Goal: Task Accomplishment & Management: Manage account settings

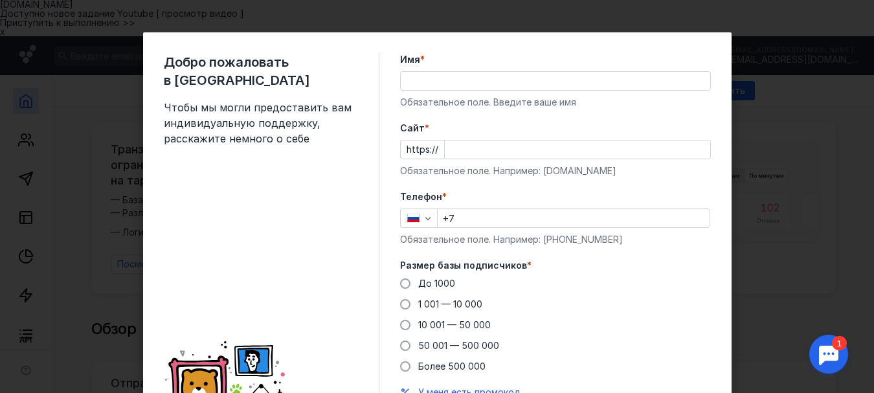
click at [406, 77] on input "Имя *" at bounding box center [555, 81] width 309 height 18
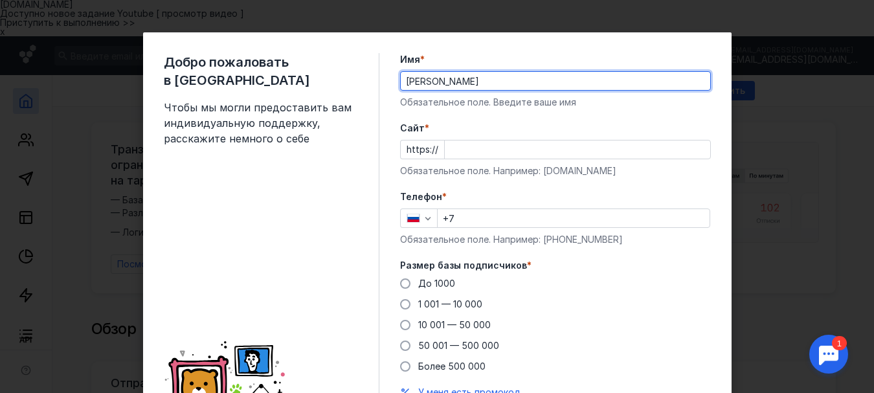
type input "[PERSON_NAME]"
click at [453, 217] on input "+7" at bounding box center [573, 218] width 272 height 18
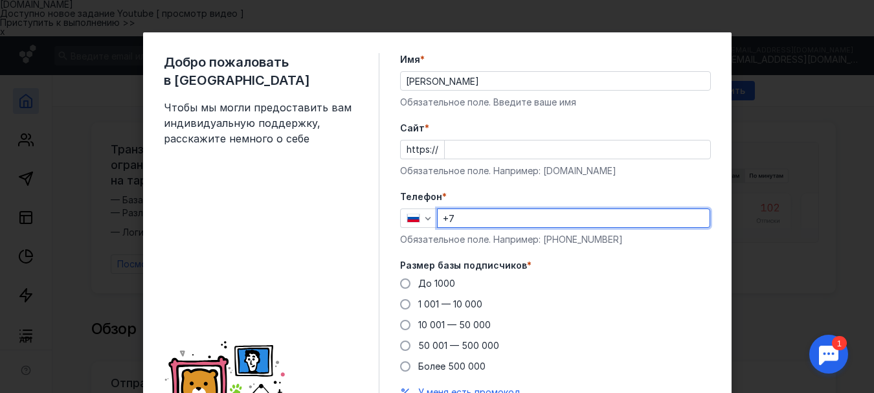
type input "[PHONE_NUMBER]"
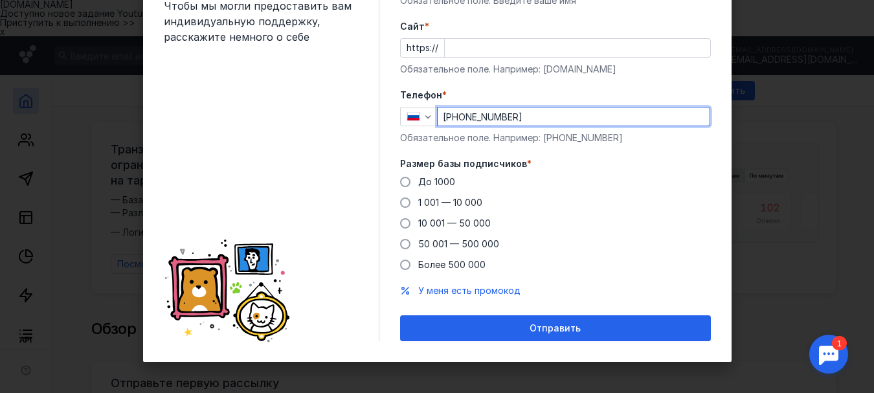
scroll to position [103, 0]
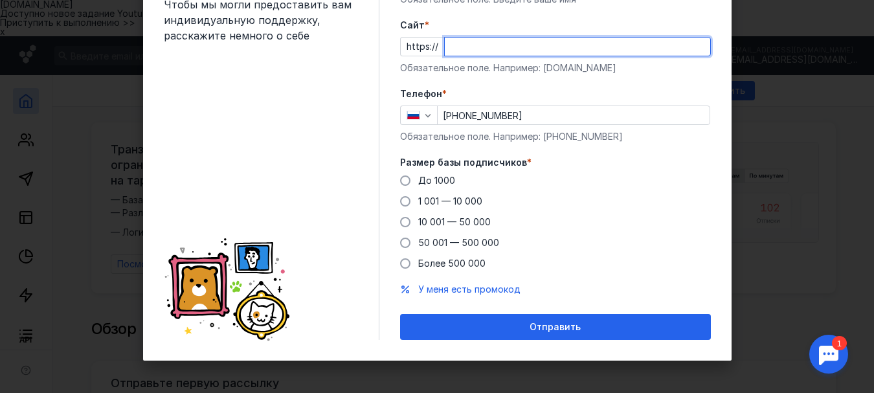
click at [450, 45] on input "Cайт *" at bounding box center [577, 47] width 265 height 18
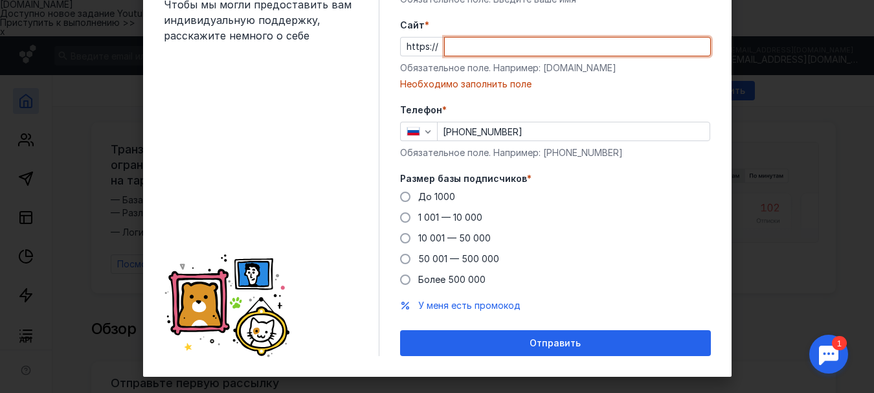
paste input "[DOMAIN_NAME]"
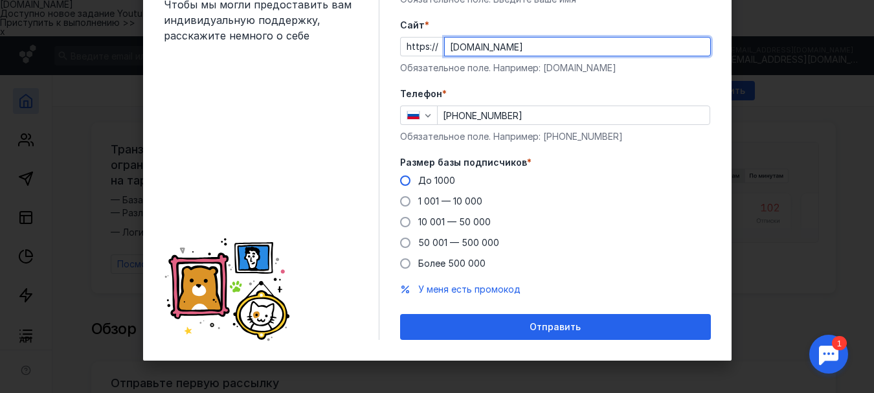
type input "[DOMAIN_NAME]"
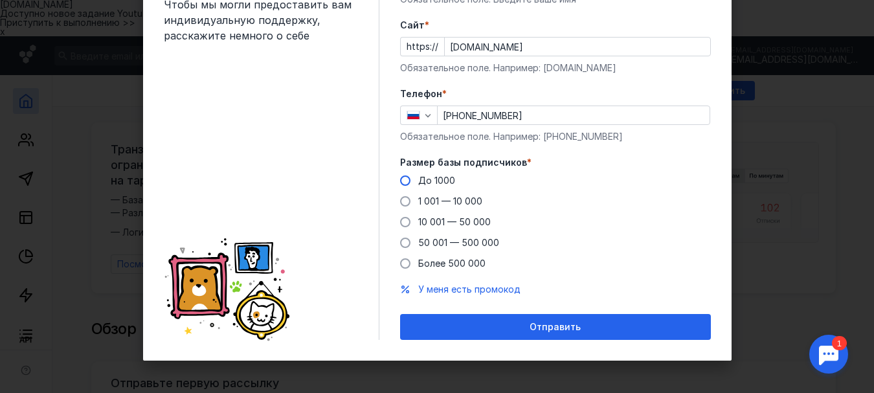
click at [403, 179] on span at bounding box center [405, 180] width 10 height 10
click at [0, 0] on input "До 1000" at bounding box center [0, 0] width 0 height 0
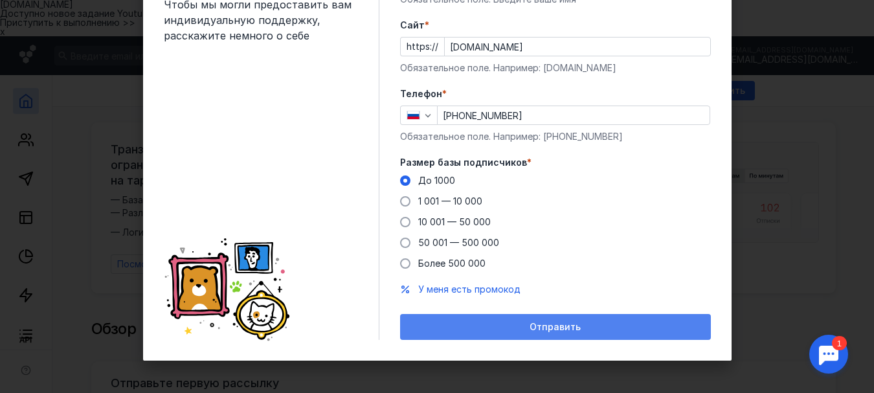
click at [553, 329] on span "Отправить" at bounding box center [554, 327] width 51 height 11
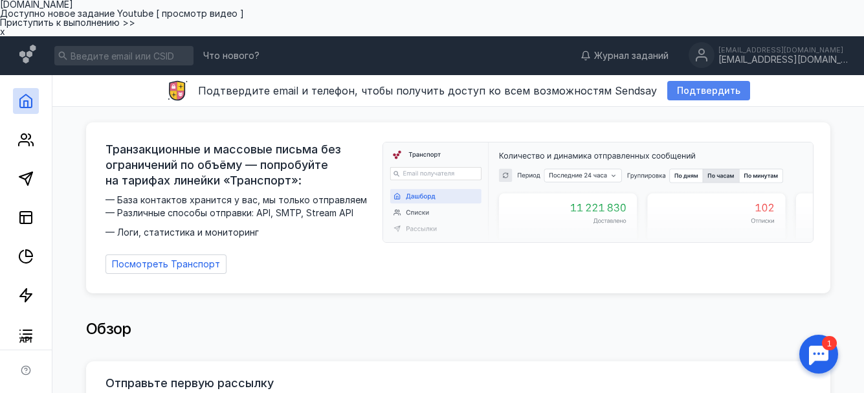
click at [690, 85] on span "Подтвердить" at bounding box center [708, 90] width 63 height 11
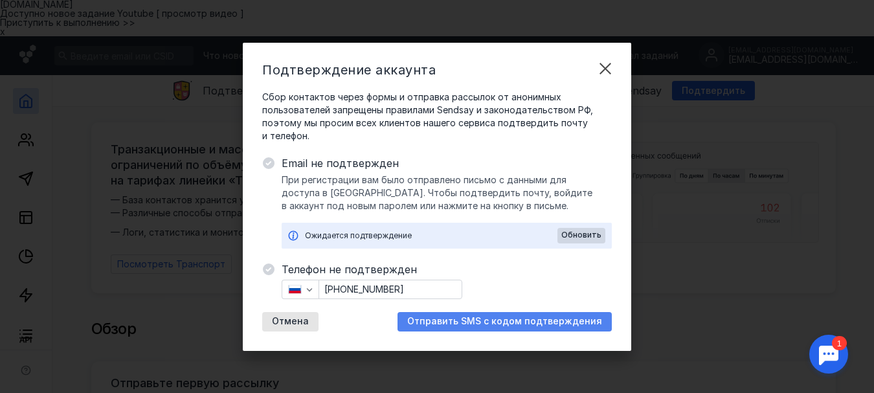
click at [471, 321] on span "Отправить SMS с кодом подтверждения" at bounding box center [504, 321] width 195 height 11
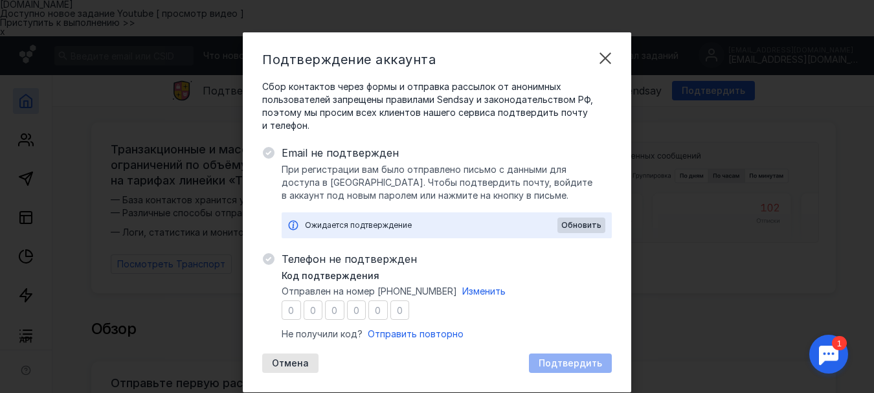
type input "6"
type input "9"
type input "4"
type input "2"
type input "8"
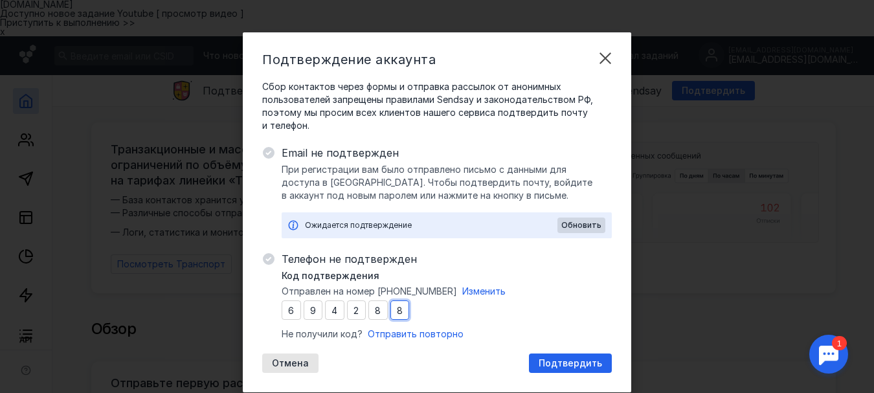
type input "8"
click at [549, 364] on span "Подтвердить" at bounding box center [569, 363] width 63 height 11
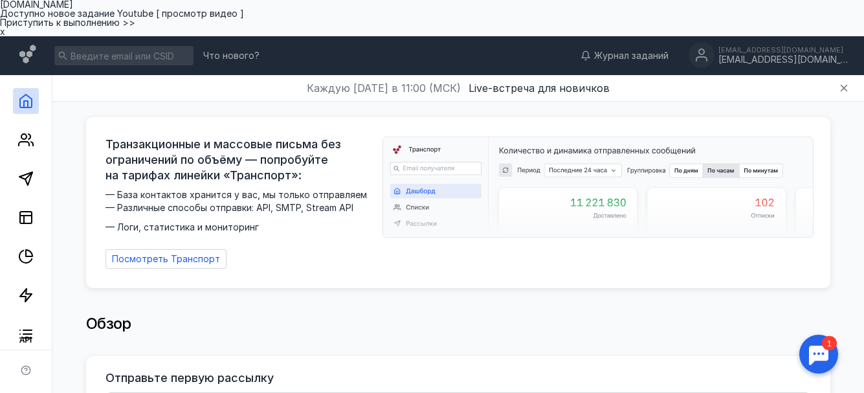
click at [5, 37] on span "x" at bounding box center [2, 31] width 5 height 11
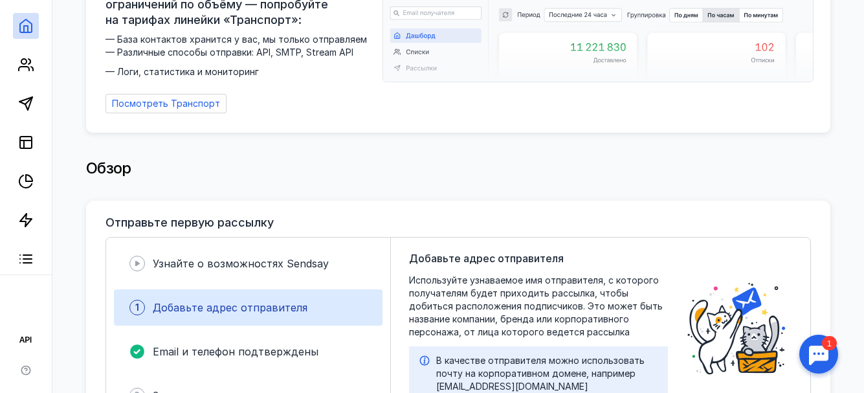
scroll to position [0, 0]
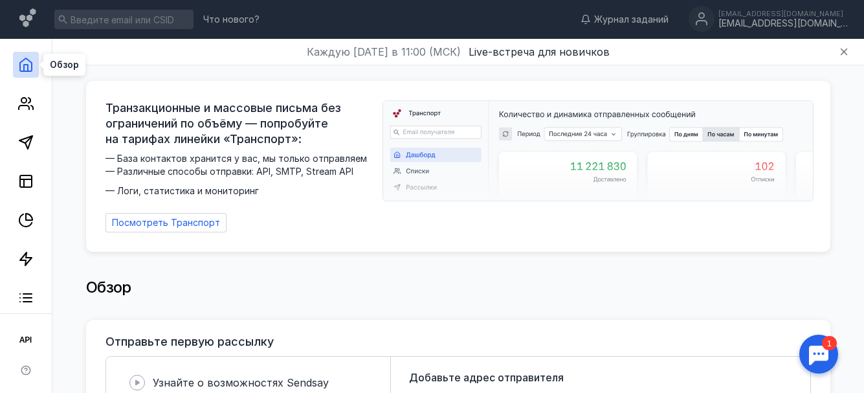
click at [28, 67] on polyline at bounding box center [26, 68] width 4 height 6
click at [25, 107] on icon at bounding box center [26, 104] width 16 height 16
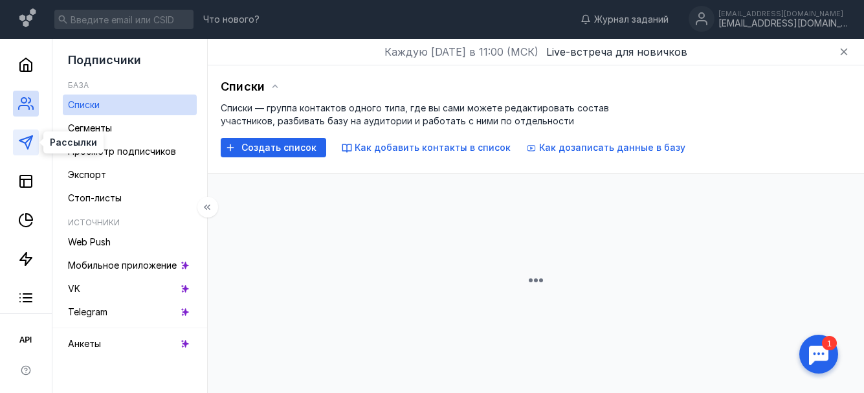
click at [25, 140] on icon at bounding box center [26, 143] width 16 height 16
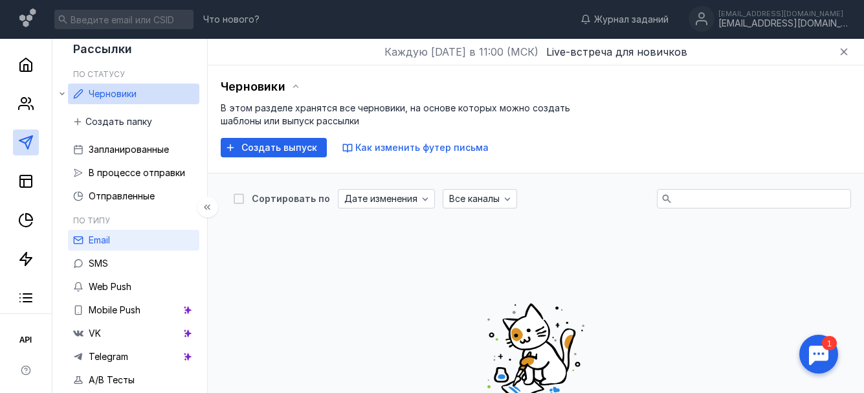
scroll to position [12, 0]
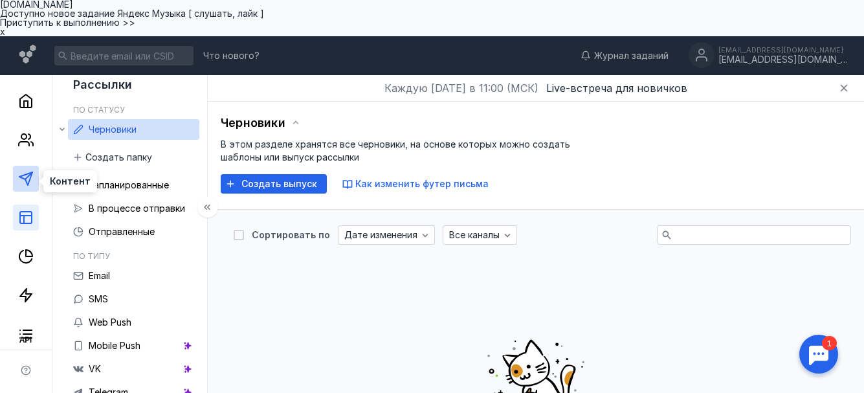
click at [23, 210] on icon at bounding box center [26, 218] width 16 height 16
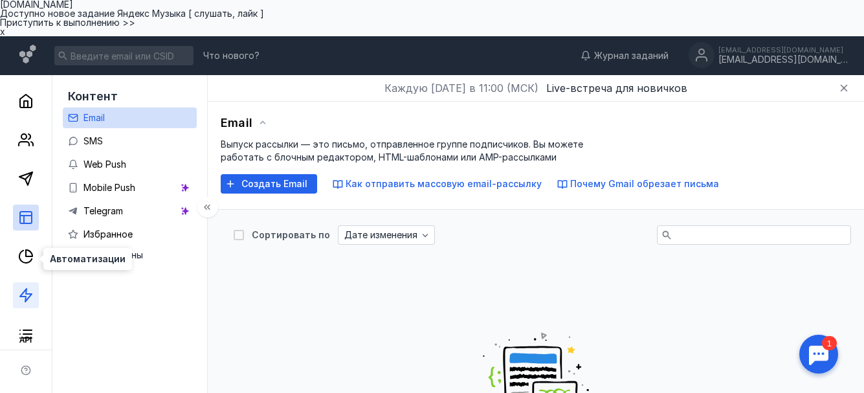
click at [30, 289] on polygon at bounding box center [26, 295] width 12 height 13
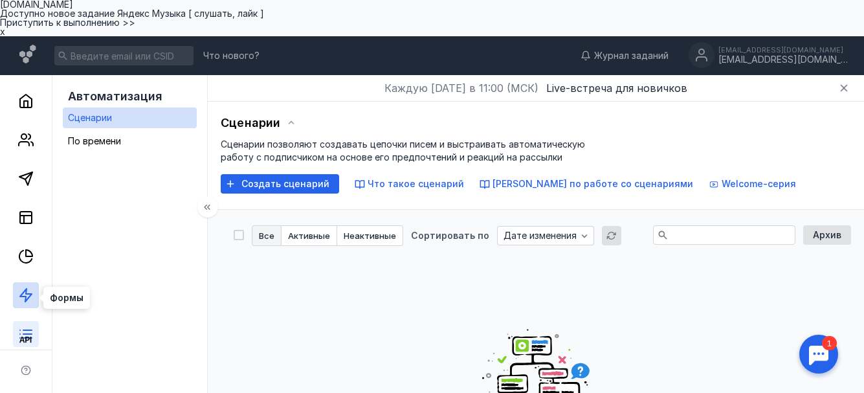
click at [29, 326] on icon at bounding box center [26, 334] width 16 height 16
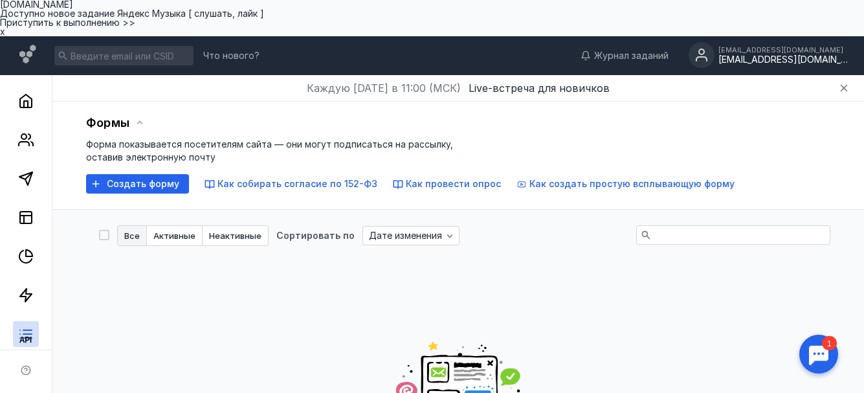
click at [805, 54] on div "[EMAIL_ADDRESS][DOMAIN_NAME]" at bounding box center [782, 59] width 129 height 11
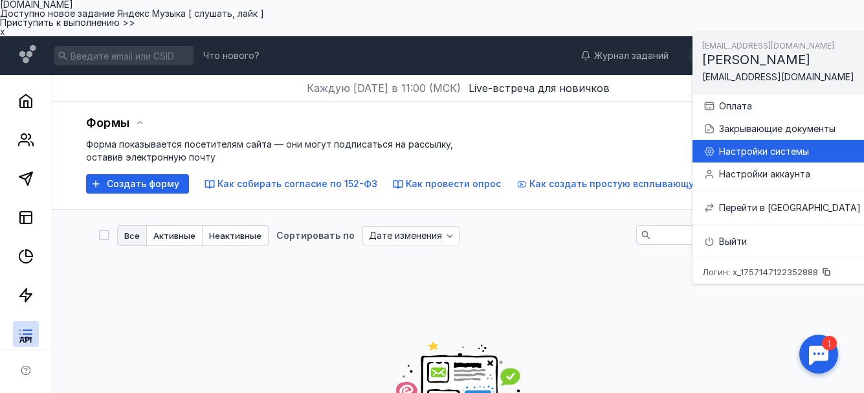
click at [740, 150] on div "Настройки системы" at bounding box center [790, 151] width 142 height 13
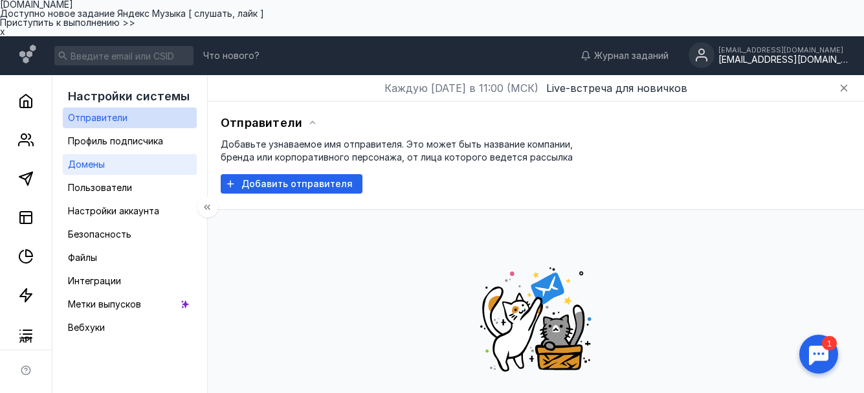
click at [105, 159] on span "Домены" at bounding box center [86, 164] width 37 height 11
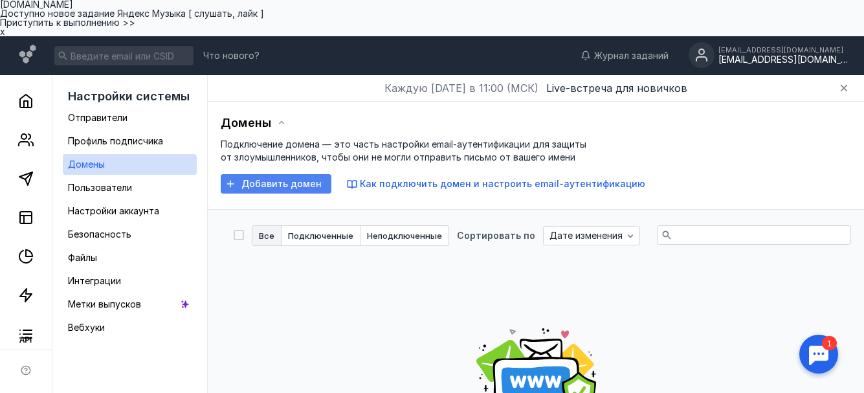
click at [245, 179] on div "Добавить домен" at bounding box center [281, 184] width 93 height 11
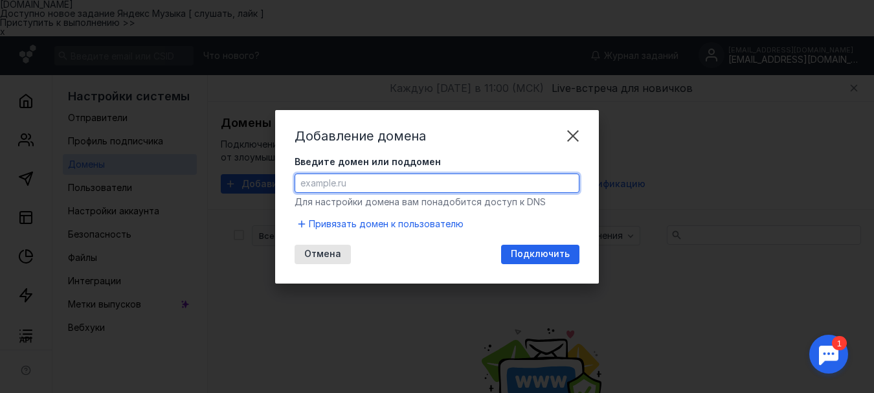
paste input "[DOMAIN_NAME]"
click at [302, 182] on input "[DOMAIN_NAME]" at bounding box center [436, 183] width 283 height 18
click at [362, 182] on input "[DOMAIN_NAME]" at bounding box center [436, 183] width 283 height 18
type input "c"
paste input "[URL][DOMAIN_NAME]"
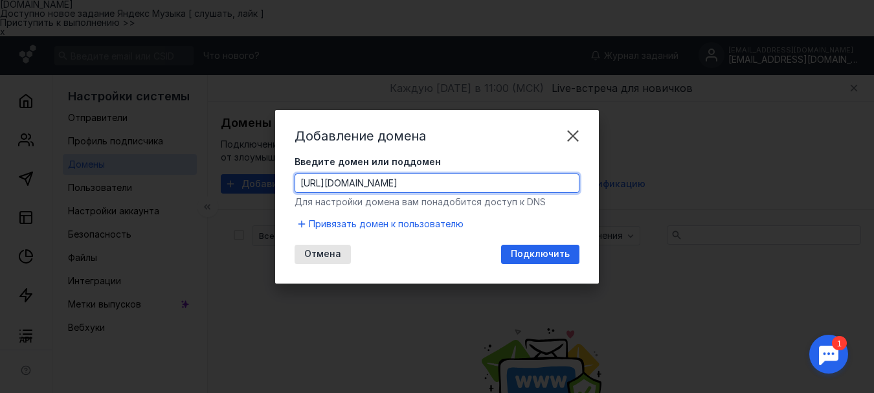
type input "[DOMAIN_NAME][URL]"
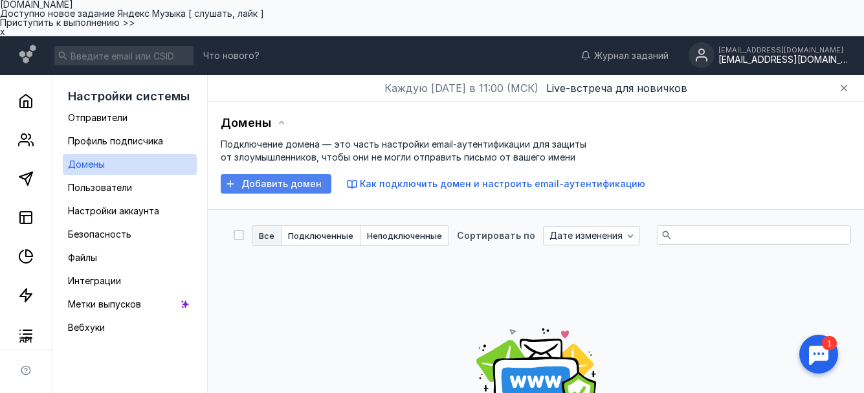
click at [281, 179] on span "Добавить домен" at bounding box center [281, 184] width 80 height 11
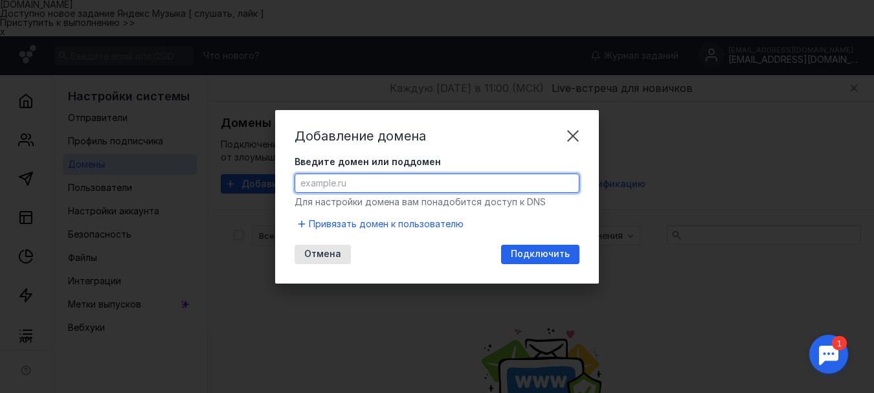
paste input "[URL][DOMAIN_NAME]"
type input "[DOMAIN_NAME][URL]"
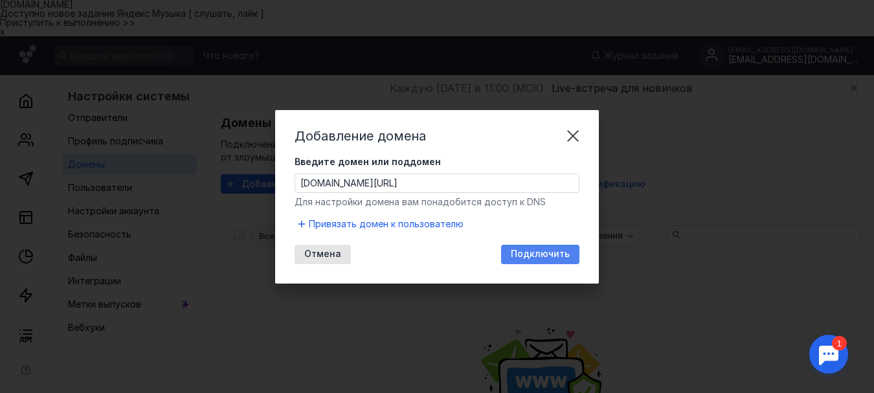
click at [546, 258] on span "Подключить" at bounding box center [540, 253] width 59 height 11
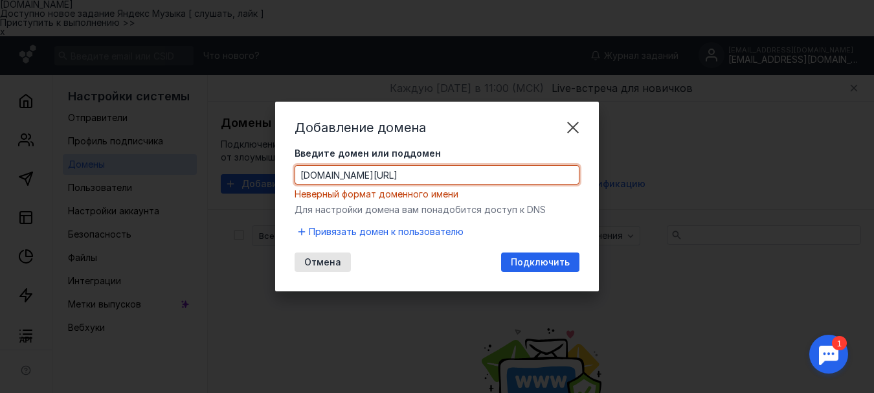
click at [298, 173] on input "[DOMAIN_NAME][URL]" at bounding box center [436, 175] width 283 height 18
drag, startPoint x: 361, startPoint y: 173, endPoint x: 289, endPoint y: 168, distance: 72.7
click at [289, 168] on div "Добавление домена Введите домен или поддомен [DOMAIN_NAME][URL] Неверный формат…" at bounding box center [437, 197] width 324 height 190
paste input "[URL][DOMAIN_NAME]"
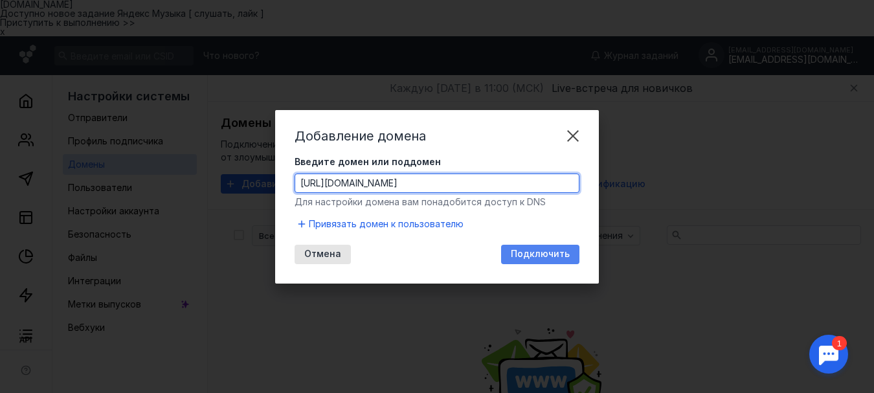
type input "[DOMAIN_NAME][URL]"
click at [549, 256] on span "Подключить" at bounding box center [540, 253] width 59 height 11
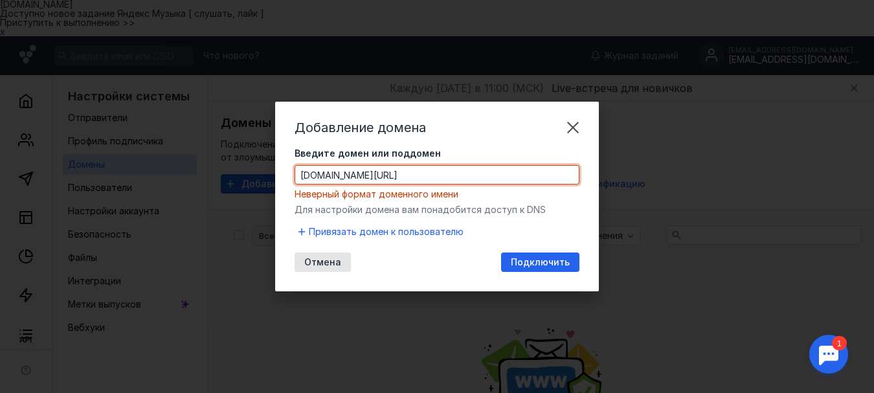
drag, startPoint x: 366, startPoint y: 177, endPoint x: 278, endPoint y: 170, distance: 88.3
click at [278, 170] on div "Добавление домена Введите домен или поддомен [DOMAIN_NAME][URL] Неверный формат…" at bounding box center [437, 197] width 324 height 190
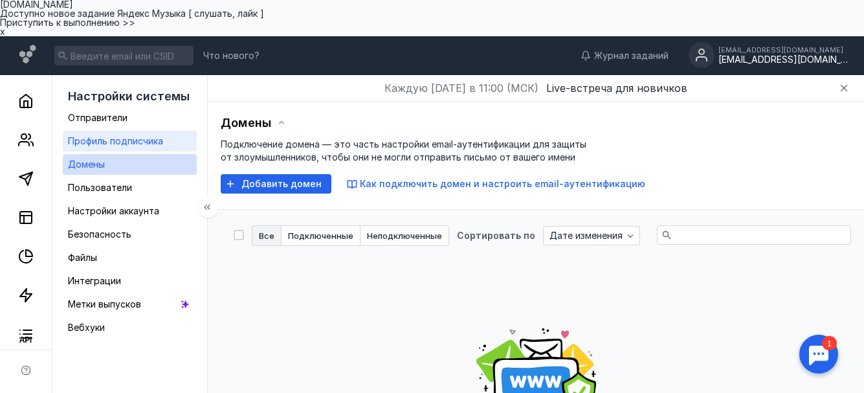
click at [116, 135] on span "Профиль подписчика" at bounding box center [115, 140] width 95 height 11
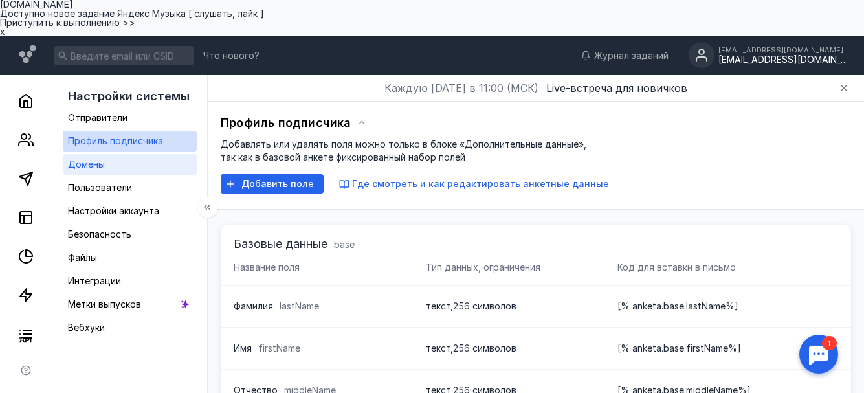
click at [98, 159] on span "Домены" at bounding box center [86, 164] width 37 height 11
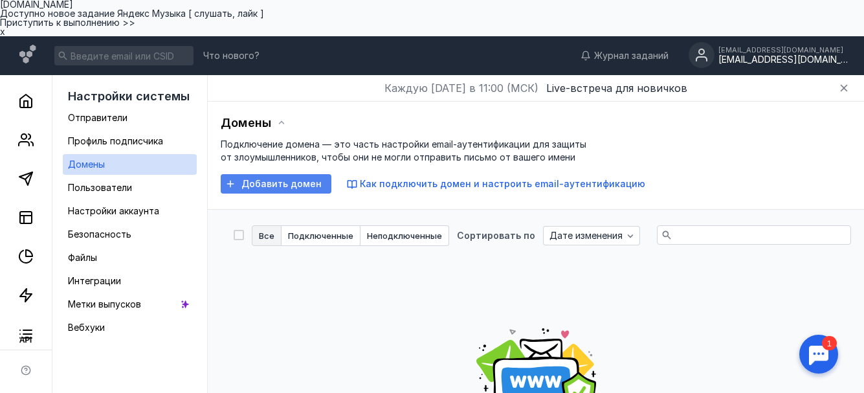
click at [278, 179] on span "Добавить домен" at bounding box center [281, 184] width 80 height 11
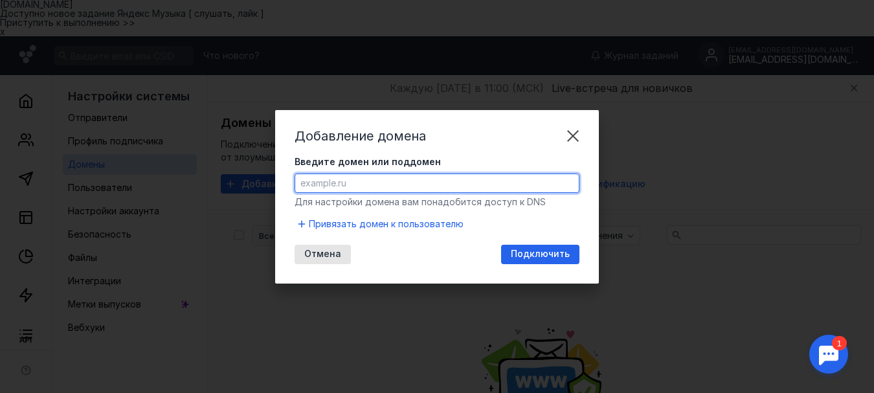
paste input "[URL][DOMAIN_NAME]"
type input "[DOMAIN_NAME][URL]"
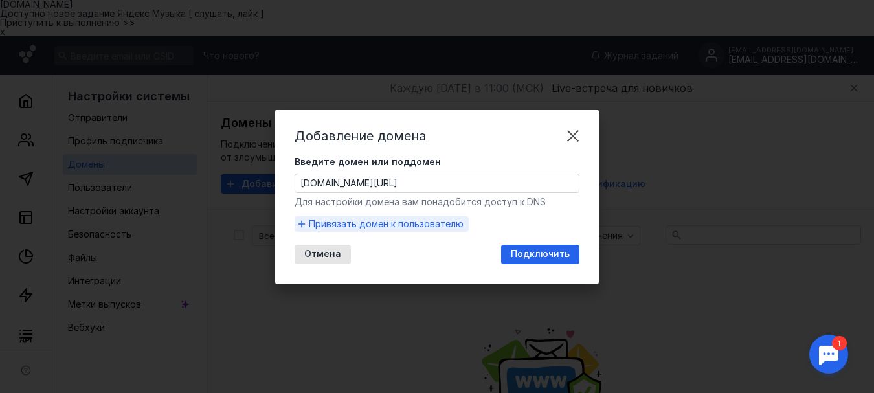
click at [338, 221] on span "Привязать домен к пользователю" at bounding box center [386, 223] width 155 height 13
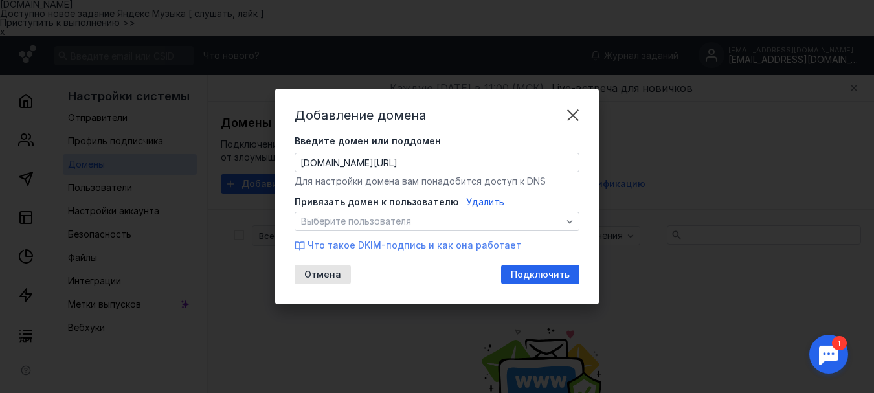
click at [340, 248] on span "Что такое DKIM-подпись и как она работает" at bounding box center [414, 244] width 214 height 11
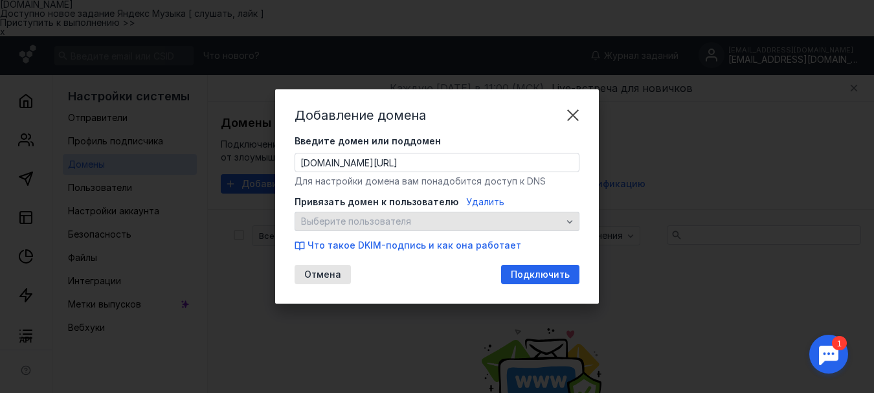
click at [569, 219] on icon "button" at bounding box center [569, 221] width 10 height 10
click at [566, 222] on icon "button" at bounding box center [569, 221] width 10 height 10
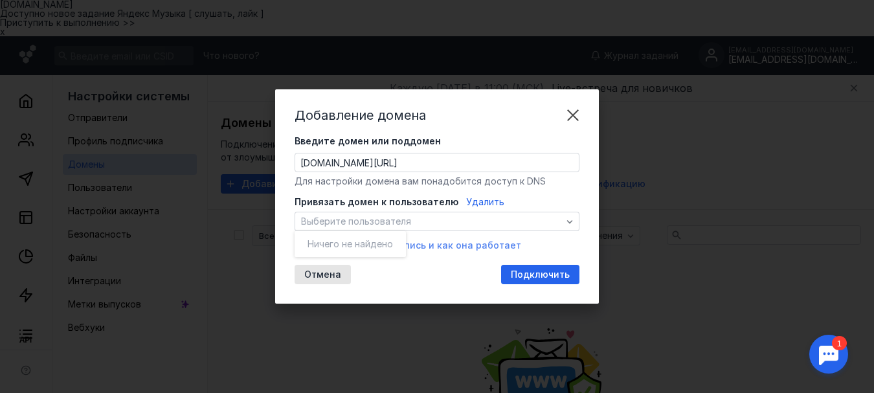
click at [459, 246] on div "Привязать домен к пользователю Удалить Выберите пользователя Что такое DKIM-под…" at bounding box center [436, 223] width 285 height 56
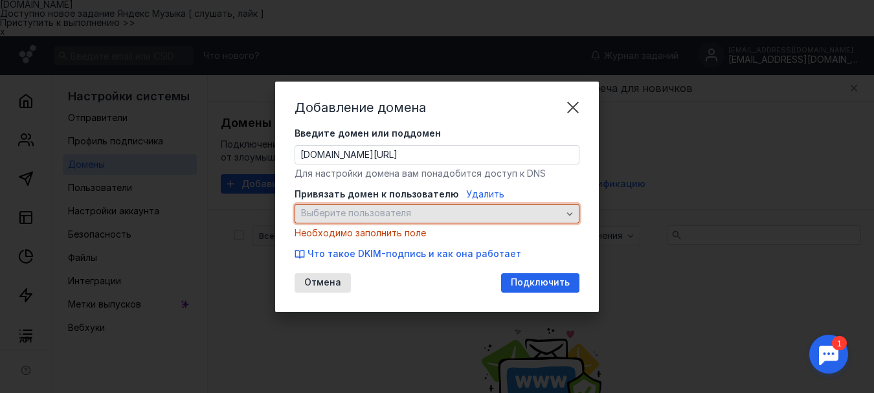
click at [311, 208] on span "Выберите пользователя" at bounding box center [356, 213] width 110 height 11
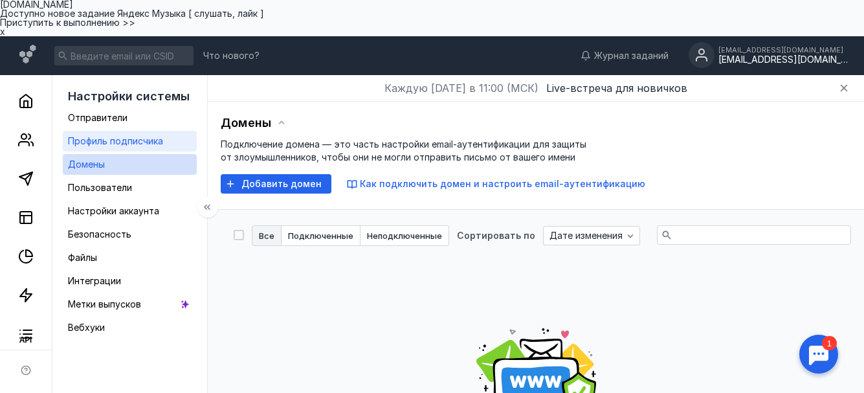
click at [119, 135] on span "Профиль подписчика" at bounding box center [115, 140] width 95 height 11
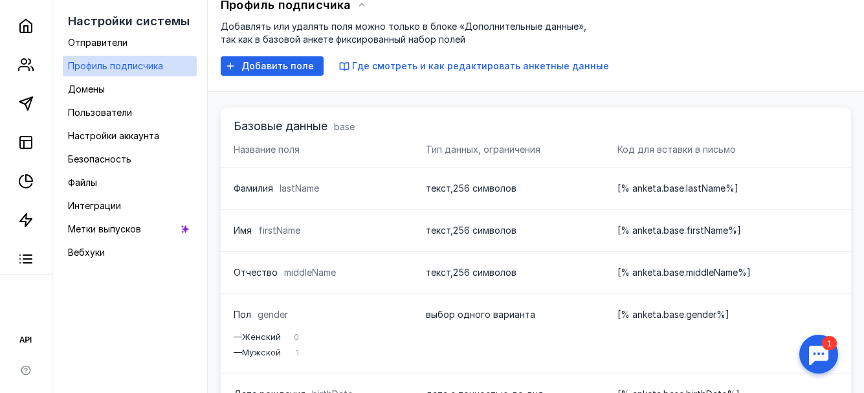
scroll to position [129, 0]
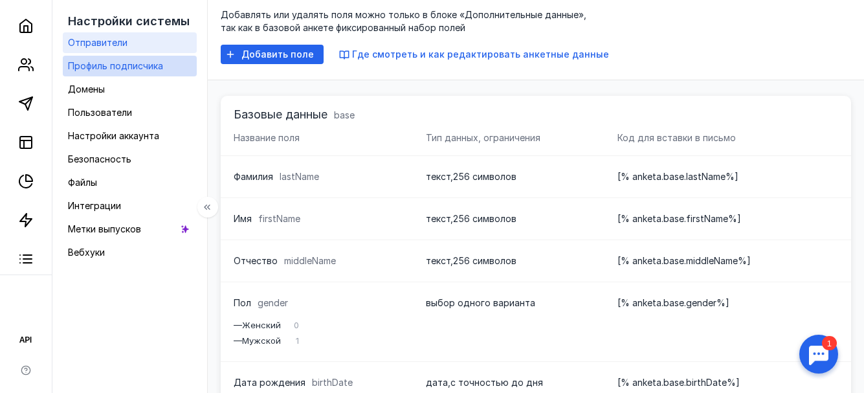
click at [121, 44] on span "Отправители" at bounding box center [98, 42] width 60 height 11
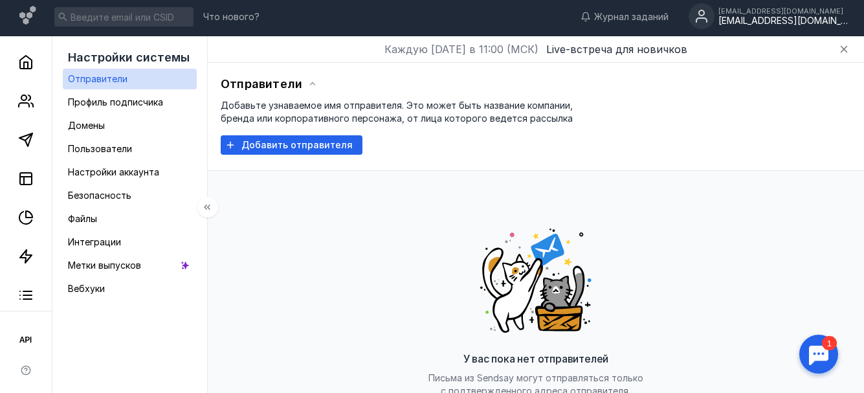
scroll to position [129, 0]
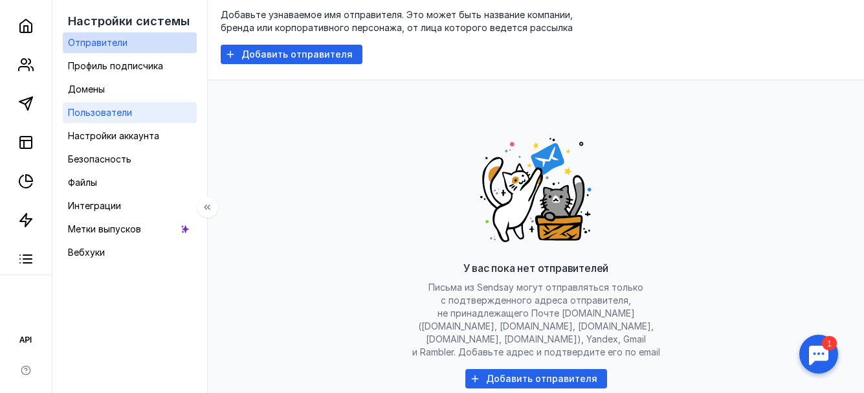
click at [115, 112] on span "Пользователи" at bounding box center [100, 112] width 64 height 11
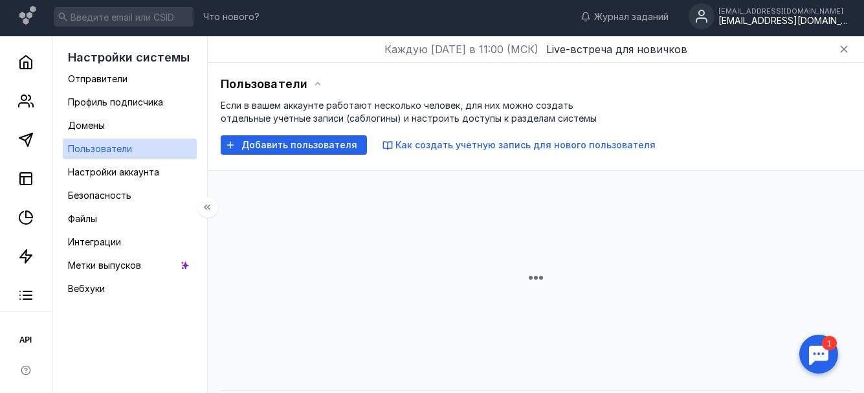
scroll to position [129, 0]
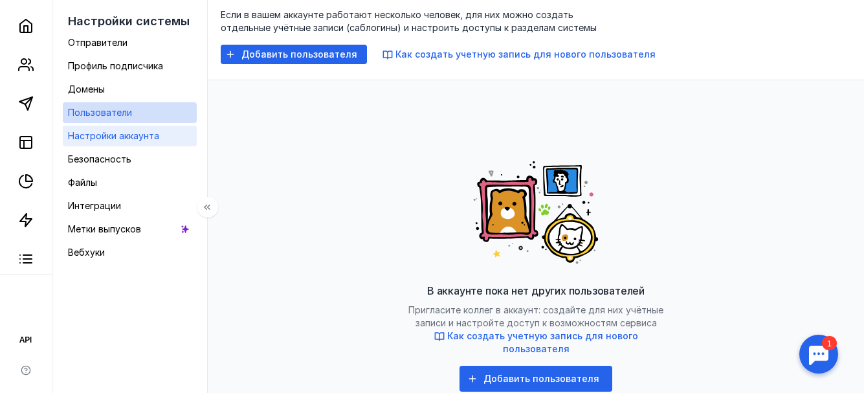
click at [111, 132] on span "Настройки аккаунта" at bounding box center [113, 135] width 91 height 11
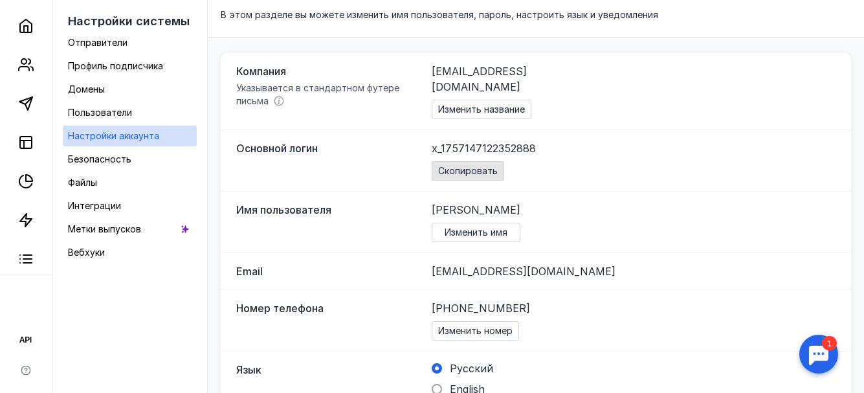
click at [476, 166] on span "Скопировать" at bounding box center [468, 171] width 60 height 11
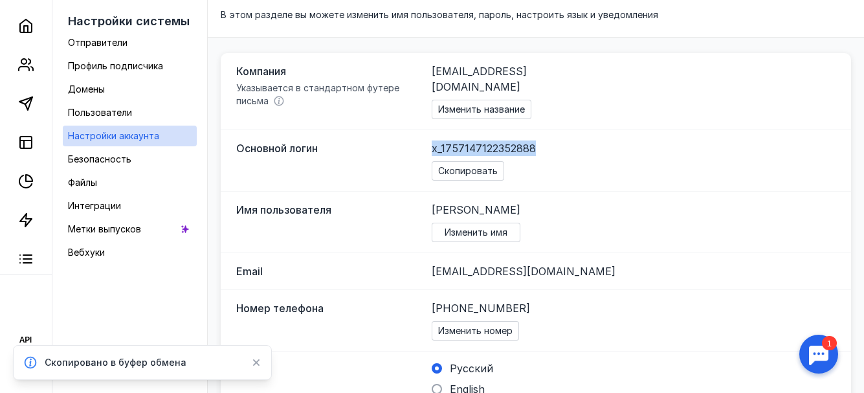
drag, startPoint x: 556, startPoint y: 94, endPoint x: 441, endPoint y: 96, distance: 114.6
click at [441, 140] on div "x_1757147122352888 Скопировать" at bounding box center [634, 160] width 404 height 40
click at [468, 166] on span "Скопировать" at bounding box center [468, 171] width 60 height 11
copy span "x_1757147122352888"
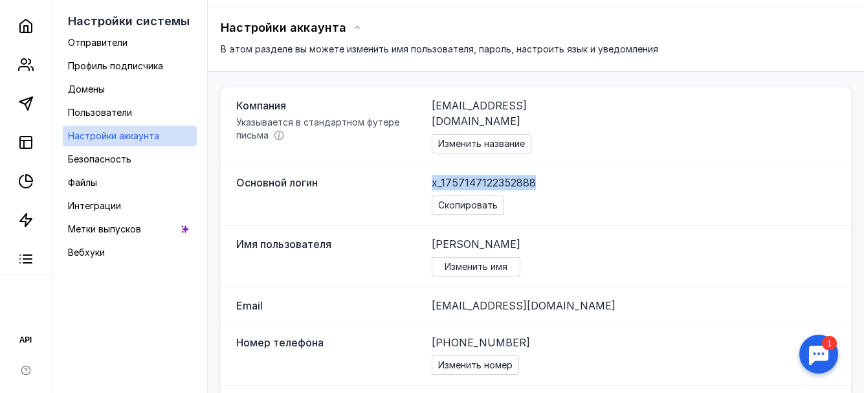
scroll to position [65, 0]
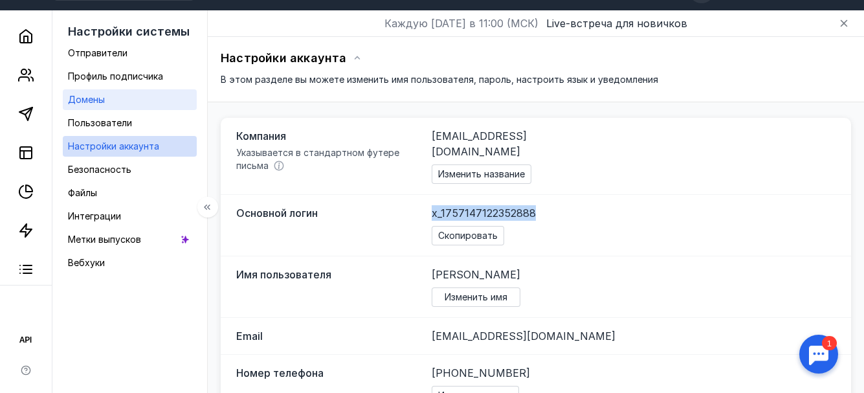
click at [105, 94] on span "Домены" at bounding box center [86, 99] width 37 height 11
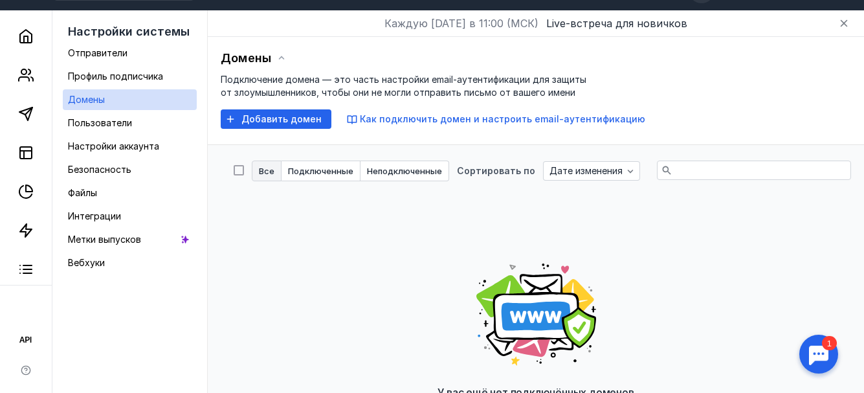
click at [241, 168] on icon at bounding box center [239, 170] width 6 height 5
click at [242, 164] on input "checkbox" at bounding box center [238, 168] width 8 height 8
checkbox input "false"
click at [337, 167] on span "Подключенные" at bounding box center [320, 171] width 65 height 8
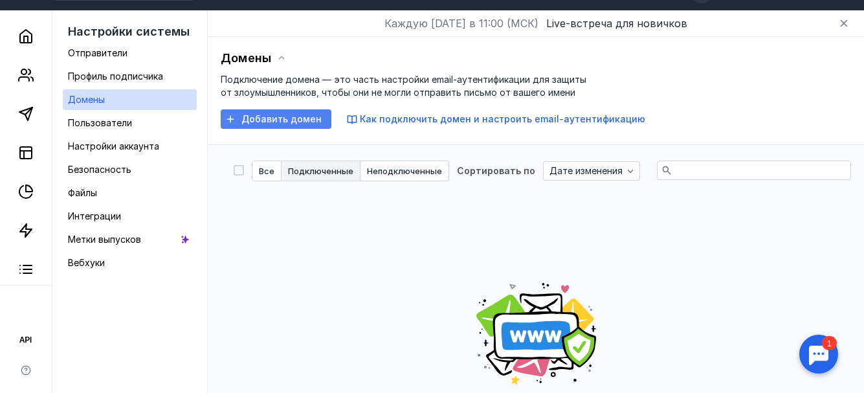
click at [274, 114] on span "Добавить домен" at bounding box center [281, 119] width 80 height 11
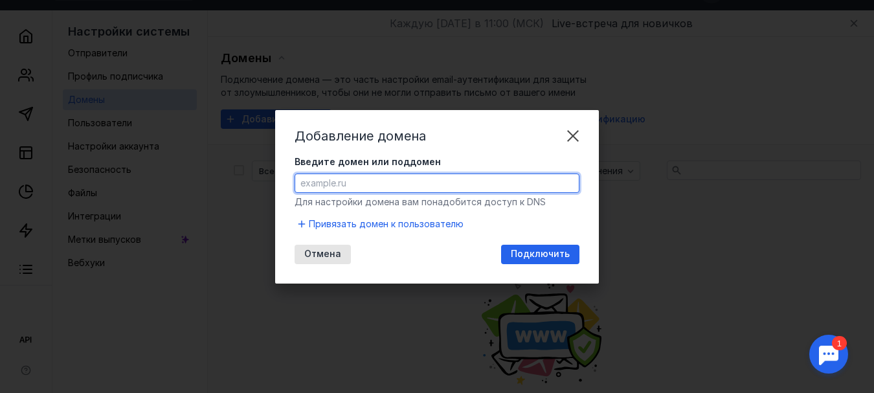
click at [309, 184] on input "Введите домен или поддомен" at bounding box center [436, 183] width 283 height 18
type input "[DOMAIN_NAME][URL]"
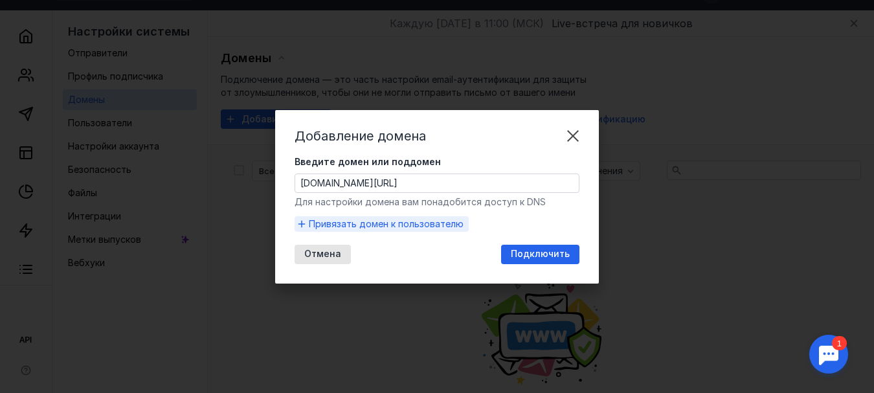
click at [321, 221] on span "Привязать домен к пользователю" at bounding box center [386, 223] width 155 height 13
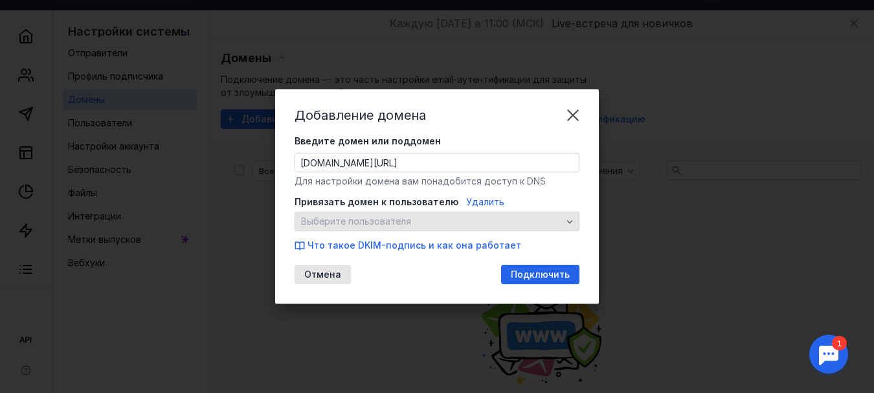
click at [310, 218] on span "Выберите пользователя" at bounding box center [356, 221] width 110 height 11
click at [304, 225] on span "Выберите пользователя" at bounding box center [356, 221] width 110 height 11
click at [316, 221] on span "Выберите пользователя" at bounding box center [356, 221] width 110 height 11
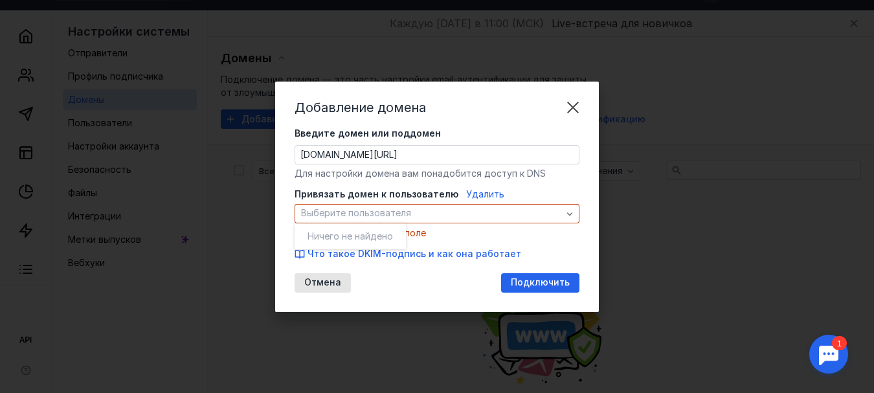
click at [478, 198] on span "Удалить" at bounding box center [485, 193] width 38 height 11
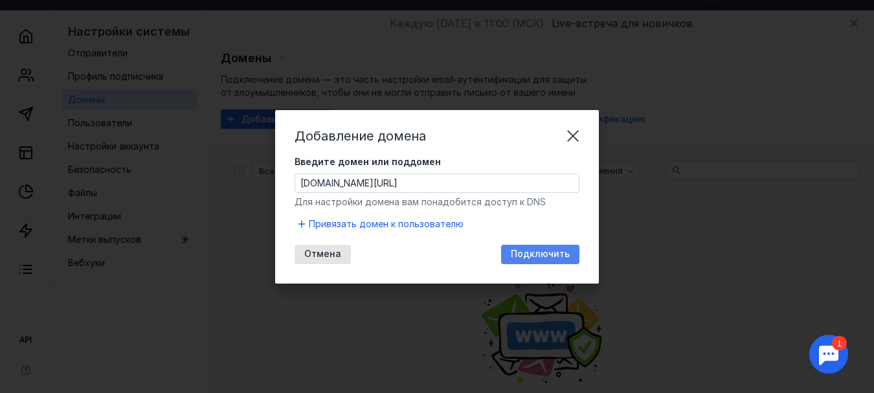
click at [541, 254] on span "Подключить" at bounding box center [540, 253] width 59 height 11
